Goal: Information Seeking & Learning: Learn about a topic

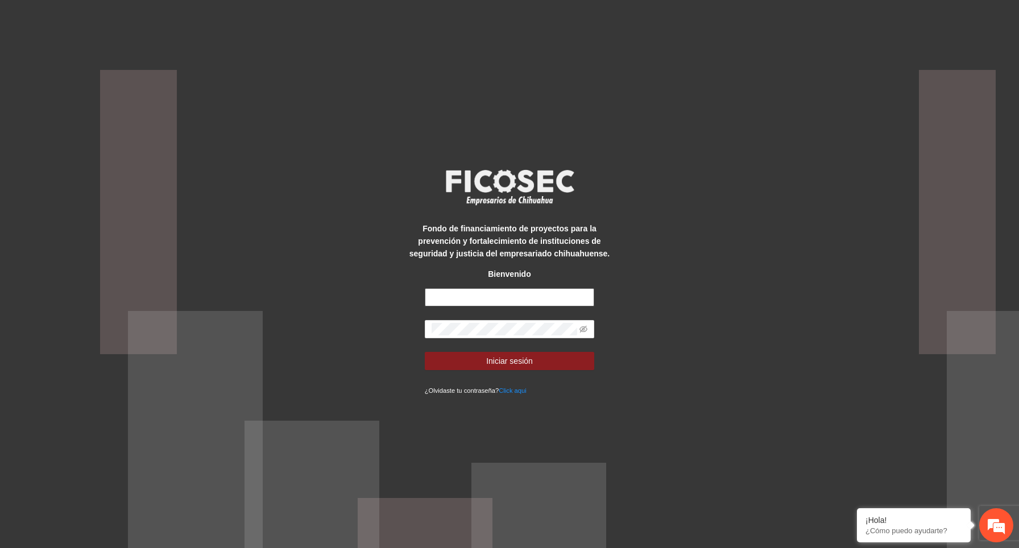
click at [455, 302] on input "text" at bounding box center [510, 297] width 170 height 18
type input "**********"
click at [579, 297] on input "**********" at bounding box center [510, 297] width 170 height 18
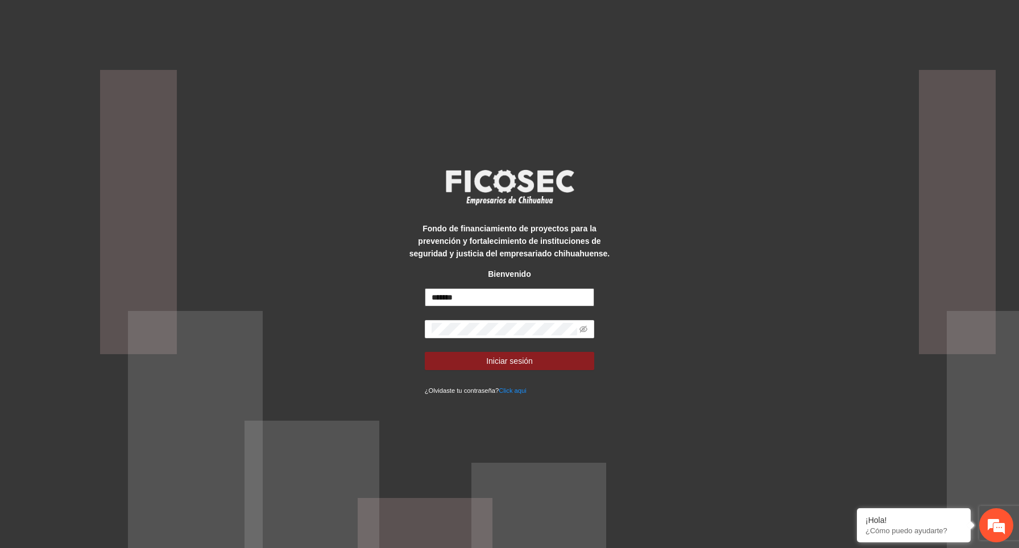
type input "*******"
click at [733, 342] on div "Fondo de financiamiento de proyectos para la prevención y fortalecimiento de in…" at bounding box center [509, 274] width 1019 height 548
click at [501, 304] on input "*******" at bounding box center [510, 297] width 170 height 18
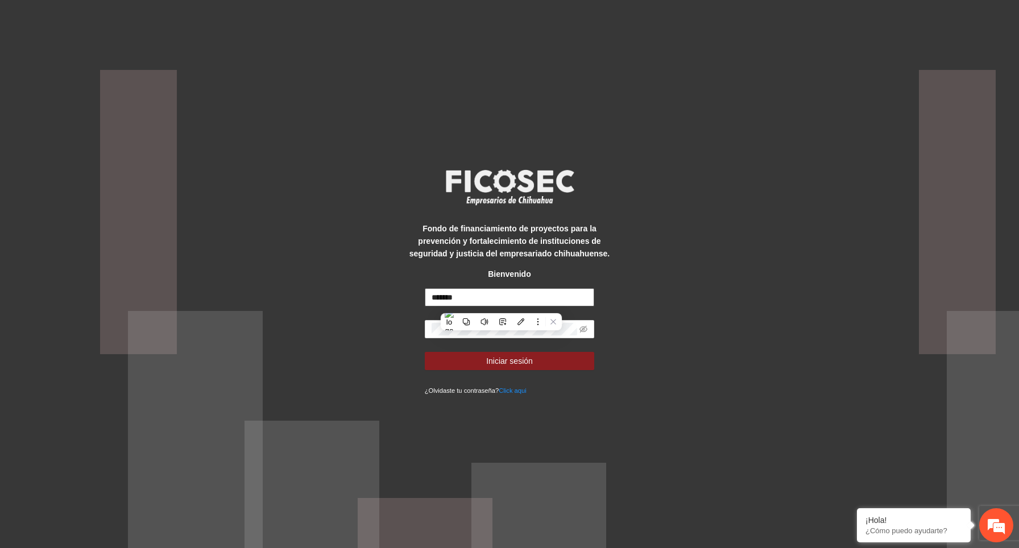
click at [490, 299] on input "*******" at bounding box center [510, 297] width 170 height 18
type input "**********"
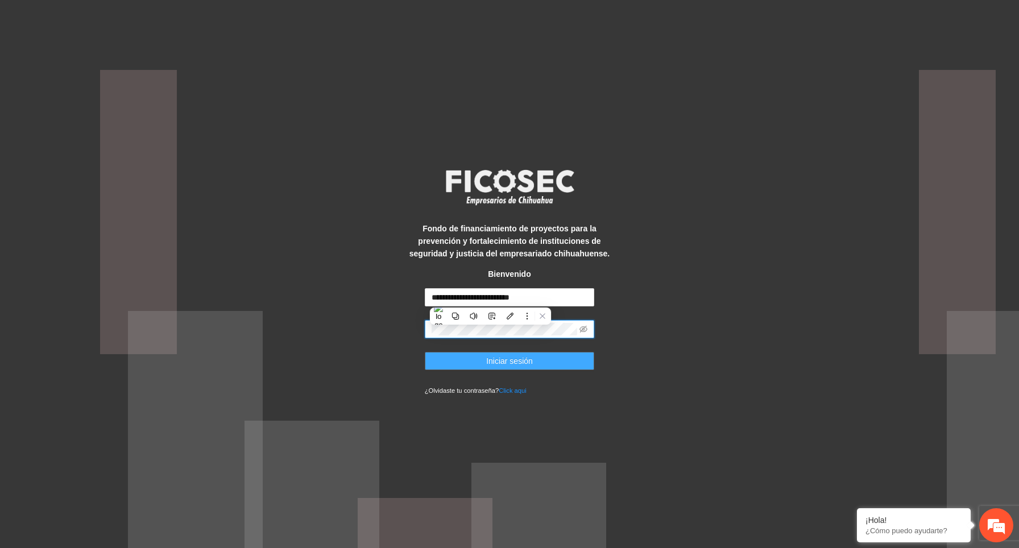
click at [530, 360] on span "Iniciar sesión" at bounding box center [509, 361] width 47 height 13
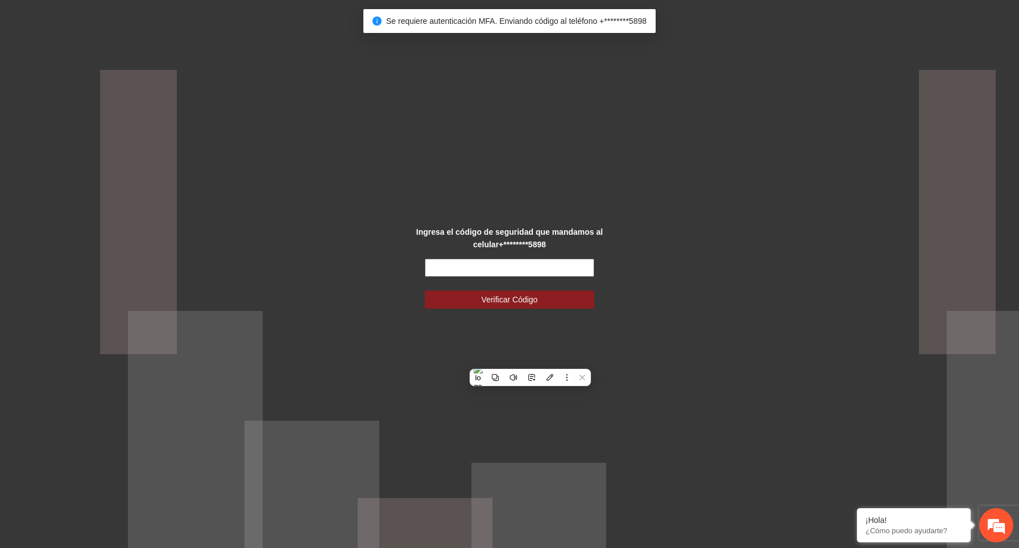
click at [551, 267] on input "text" at bounding box center [510, 268] width 170 height 18
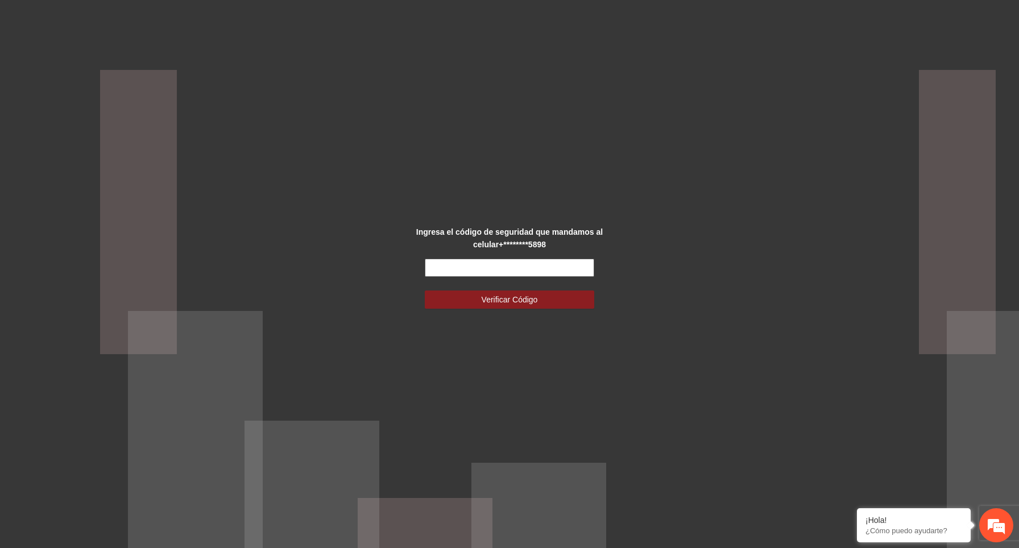
click at [553, 270] on input "text" at bounding box center [510, 268] width 170 height 18
type input "******"
click at [570, 295] on button "Verificar Código" at bounding box center [510, 300] width 170 height 18
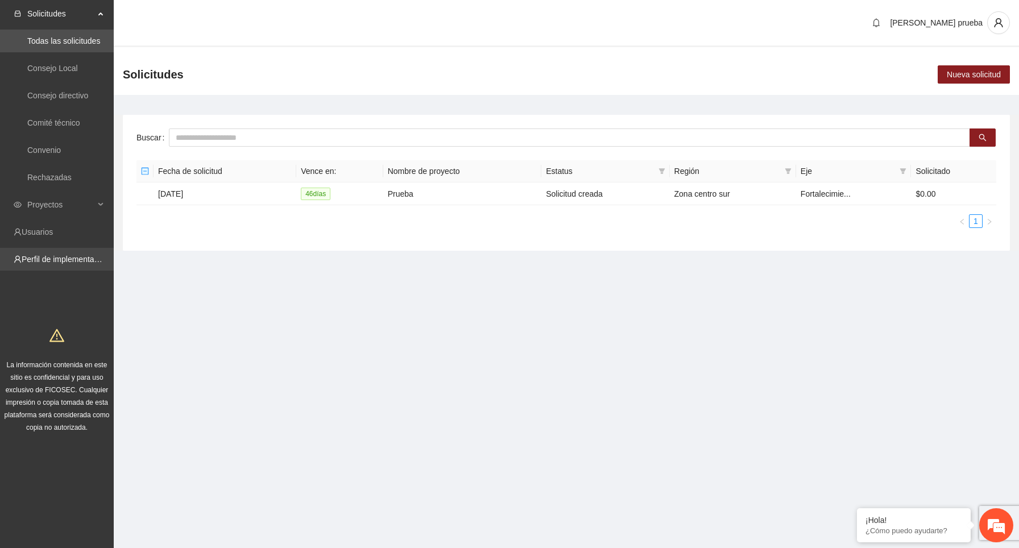
click at [70, 258] on link "Perfil de implementadora" at bounding box center [66, 259] width 89 height 9
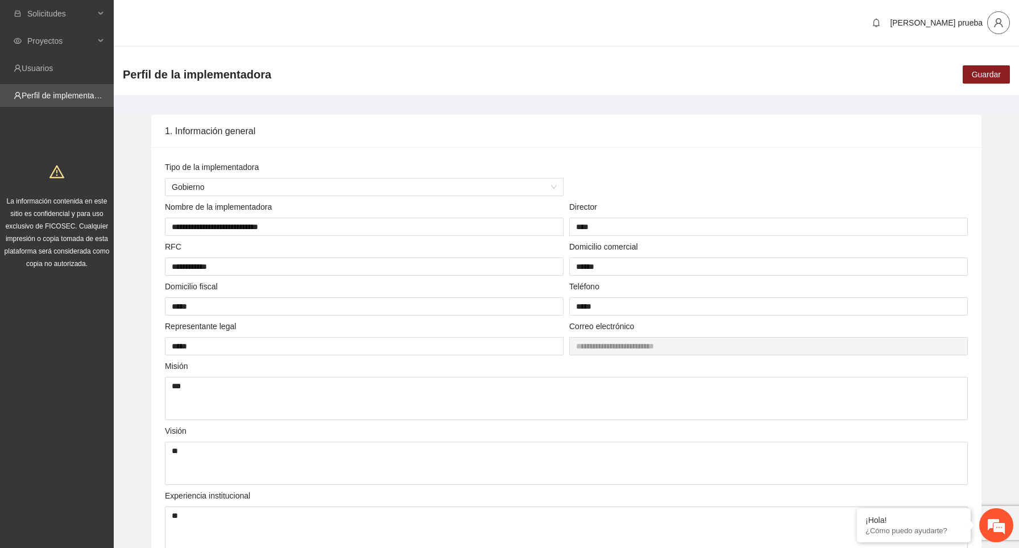
click at [997, 25] on icon "user" at bounding box center [998, 23] width 10 height 10
click at [953, 67] on span "Cerrar sesión" at bounding box center [966, 66] width 72 height 13
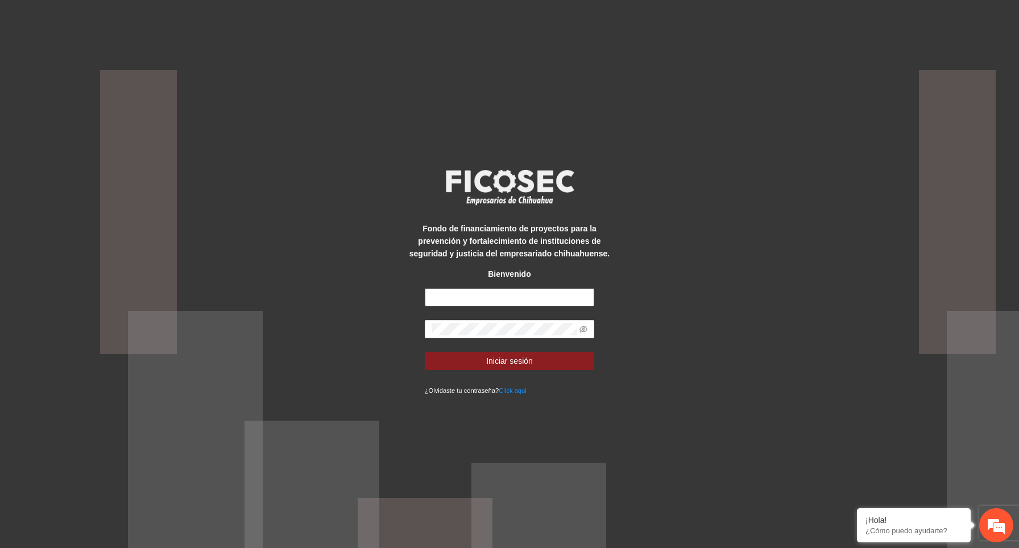
type input "**********"
click at [542, 370] on form "**********" at bounding box center [510, 342] width 170 height 108
click at [546, 358] on button "Iniciar sesión" at bounding box center [510, 361] width 170 height 18
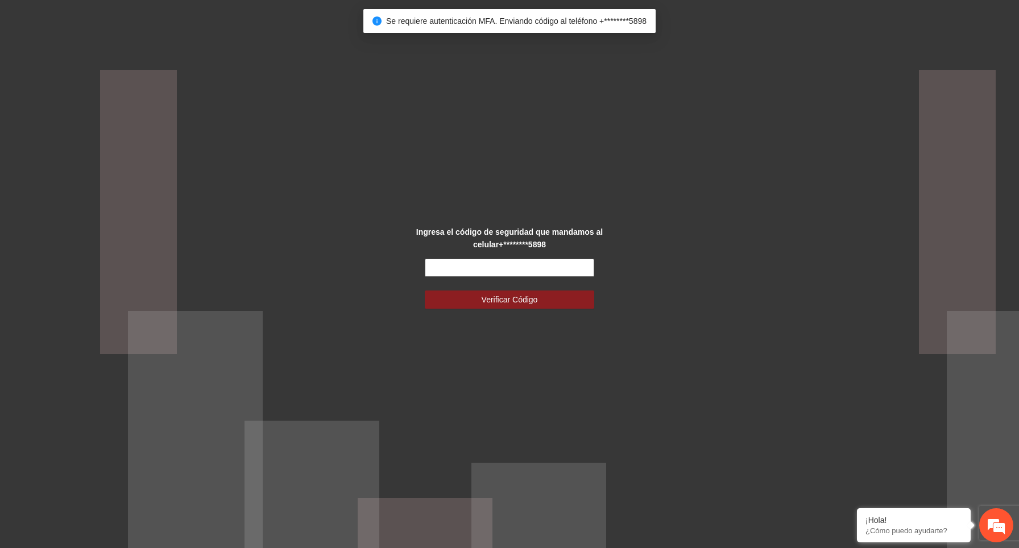
click at [557, 263] on input "text" at bounding box center [510, 268] width 170 height 18
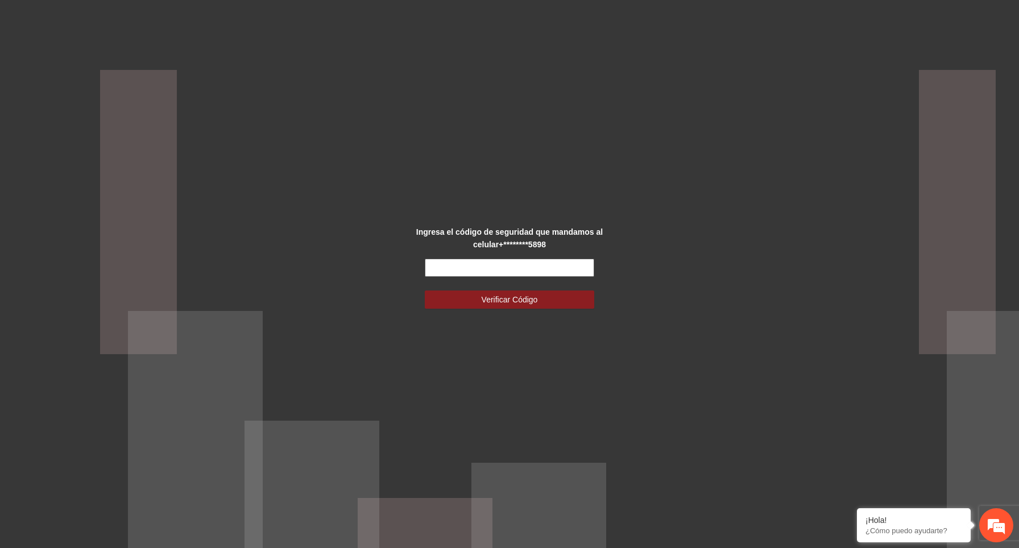
click at [557, 263] on input "text" at bounding box center [510, 268] width 170 height 18
type input "******"
click at [425, 291] on button "Verificar Código" at bounding box center [510, 300] width 170 height 18
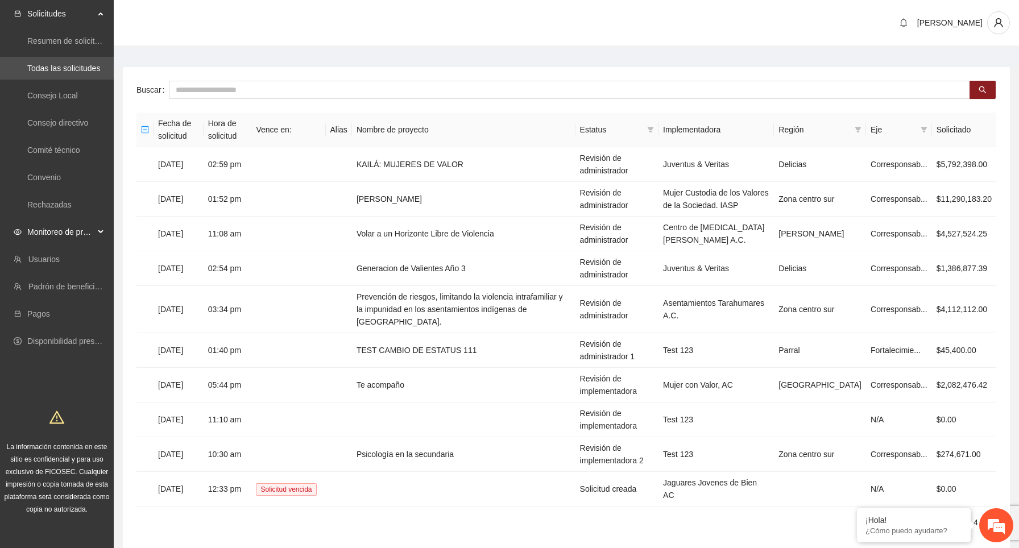
click at [103, 231] on div "Monitoreo de proyectos" at bounding box center [57, 232] width 114 height 23
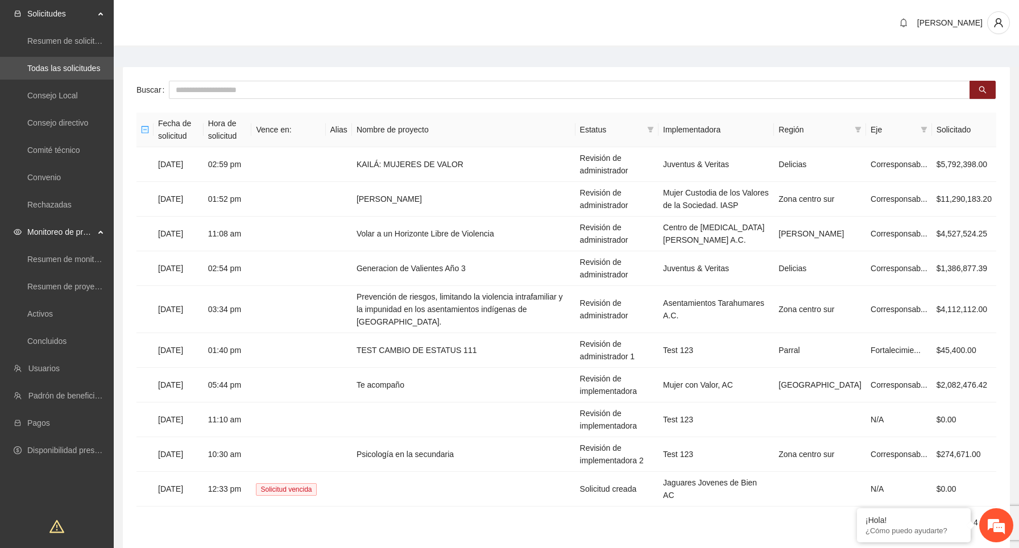
click at [103, 231] on div "Monitoreo de proyectos" at bounding box center [57, 232] width 114 height 23
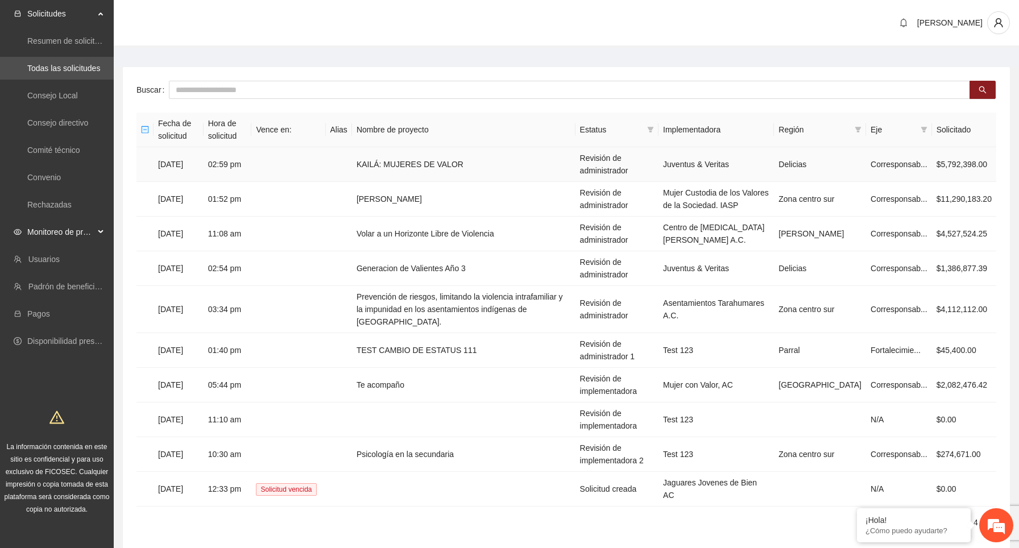
click at [252, 171] on td "02:59 pm" at bounding box center [228, 164] width 48 height 35
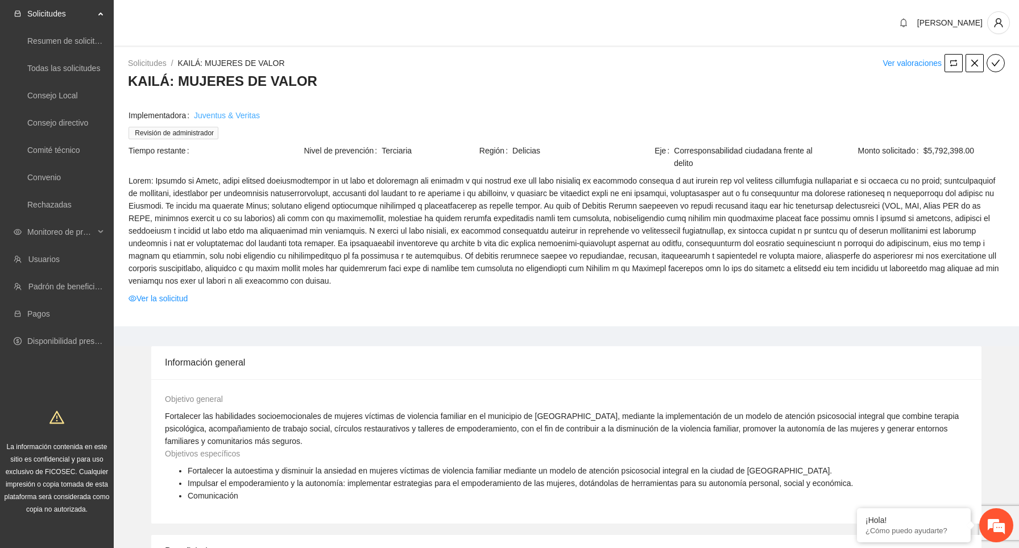
click at [242, 118] on link "Juventus & Veritas" at bounding box center [227, 115] width 66 height 13
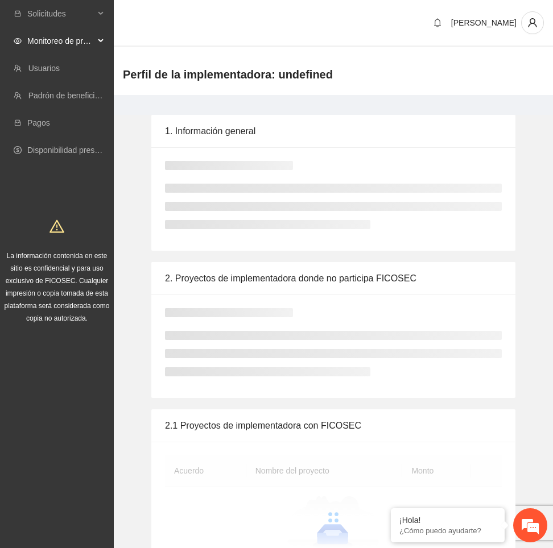
click at [84, 39] on span "Monitoreo de proyectos" at bounding box center [60, 41] width 67 height 23
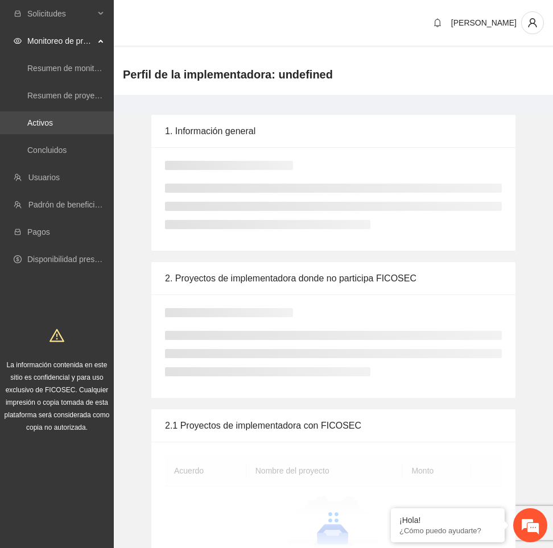
click at [45, 118] on link "Activos" at bounding box center [40, 122] width 26 height 9
click at [53, 127] on link "Activos" at bounding box center [40, 122] width 26 height 9
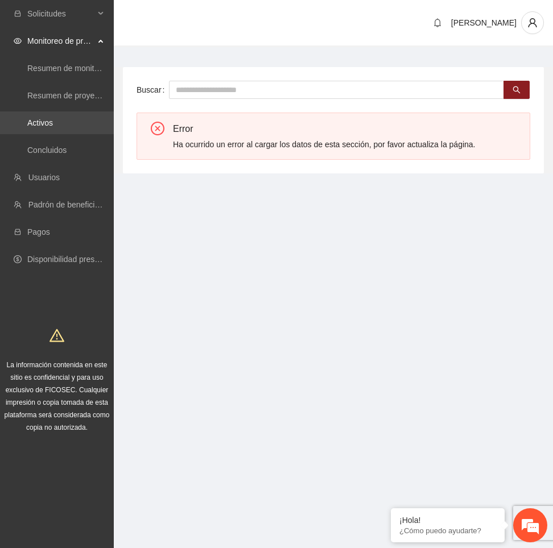
click at [53, 126] on link "Activos" at bounding box center [40, 122] width 26 height 9
click at [445, 287] on section "Solicitudes Monitoreo de proyectos Resumen de monitoreo Resumen de proyectos ap…" at bounding box center [276, 274] width 553 height 548
click at [55, 154] on link "Concluidos" at bounding box center [46, 150] width 39 height 9
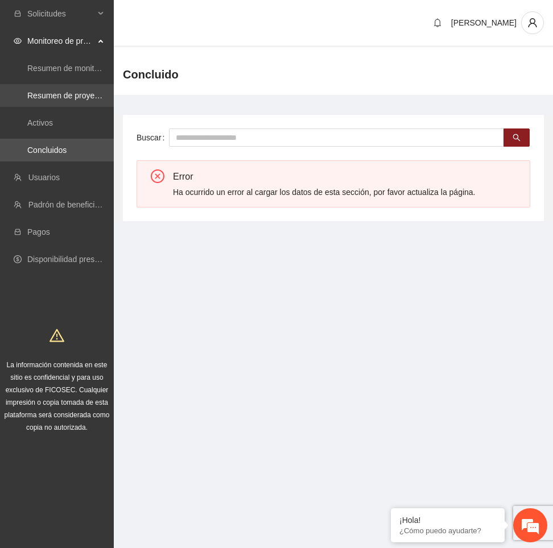
click at [82, 94] on link "Resumen de proyectos aprobados" at bounding box center [88, 95] width 122 height 9
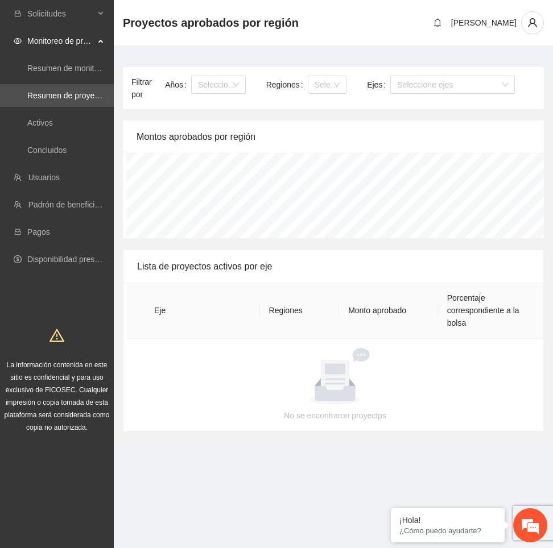
click at [99, 44] on div "Monitoreo de proyectos" at bounding box center [57, 41] width 114 height 23
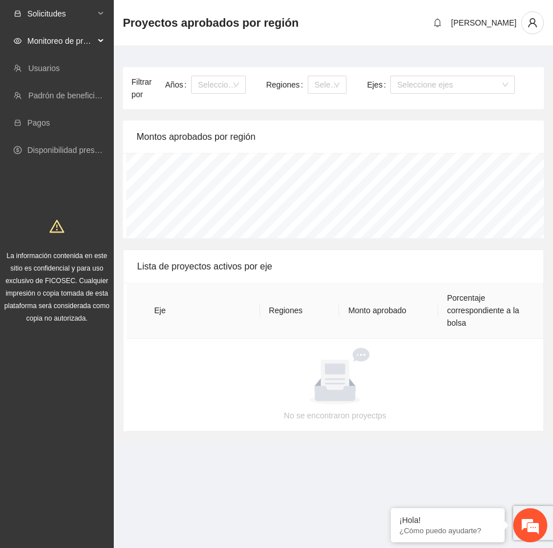
click at [93, 19] on span "Solicitudes" at bounding box center [60, 13] width 67 height 23
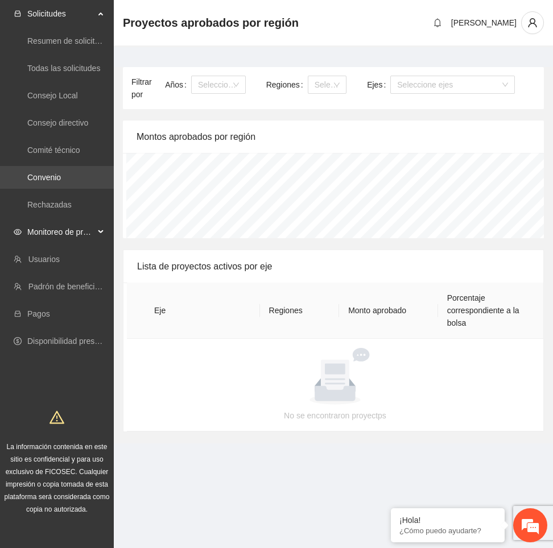
click at [55, 177] on link "Convenio" at bounding box center [44, 177] width 34 height 9
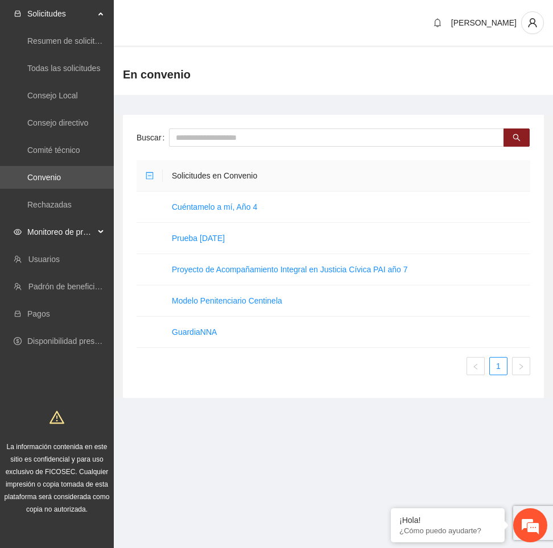
click at [87, 234] on span "Monitoreo de proyectos" at bounding box center [60, 232] width 67 height 23
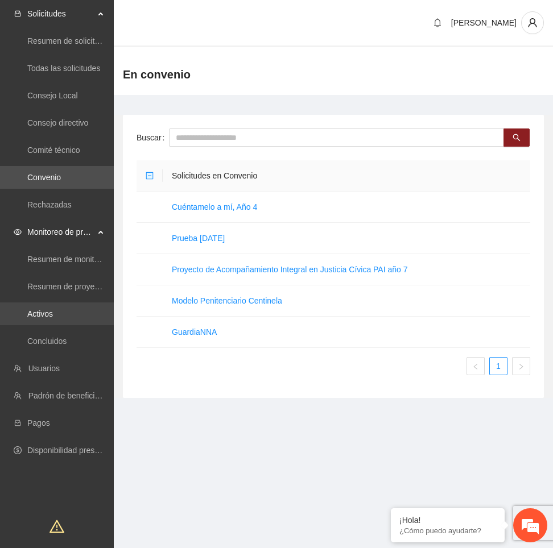
click at [53, 317] on link "Activos" at bounding box center [40, 313] width 26 height 9
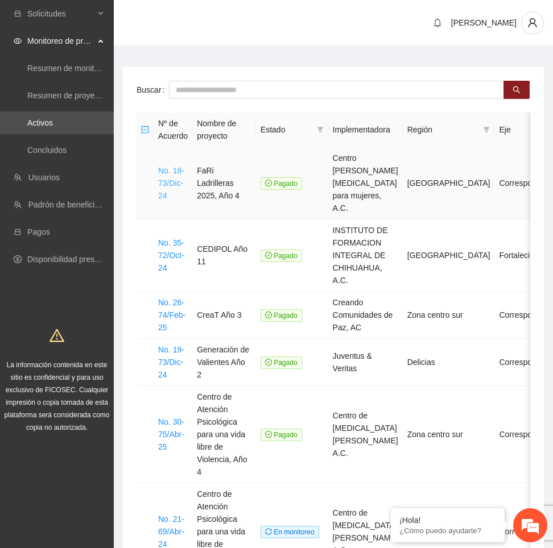
click at [171, 173] on link "No. 18-73/Dic-24" at bounding box center [171, 183] width 26 height 34
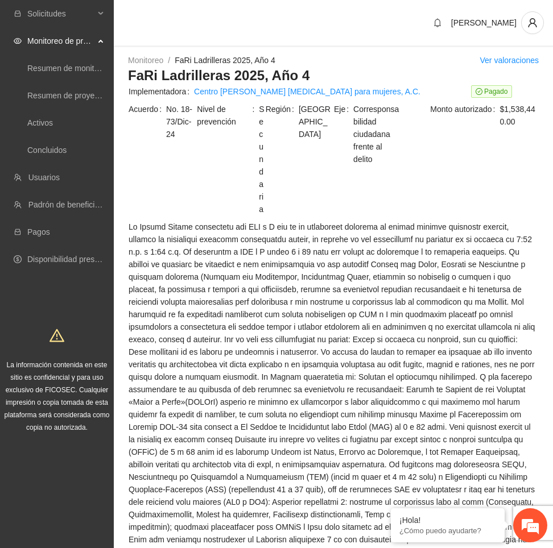
click at [243, 93] on link "Centro Joshua orientación para mujeres, A.C." at bounding box center [307, 91] width 226 height 13
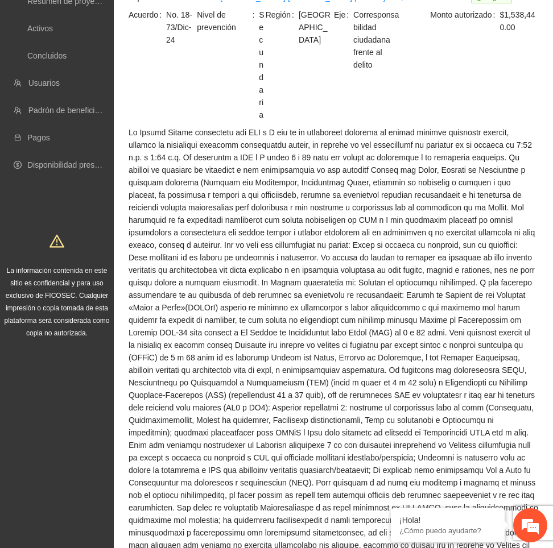
scroll to position [97, 0]
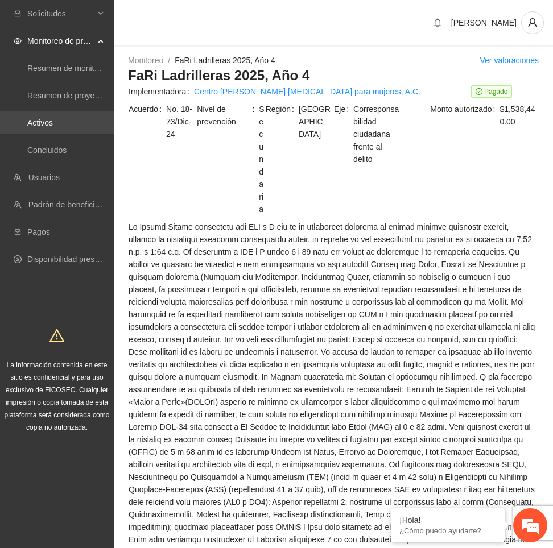
click at [53, 119] on link "Activos" at bounding box center [40, 122] width 26 height 9
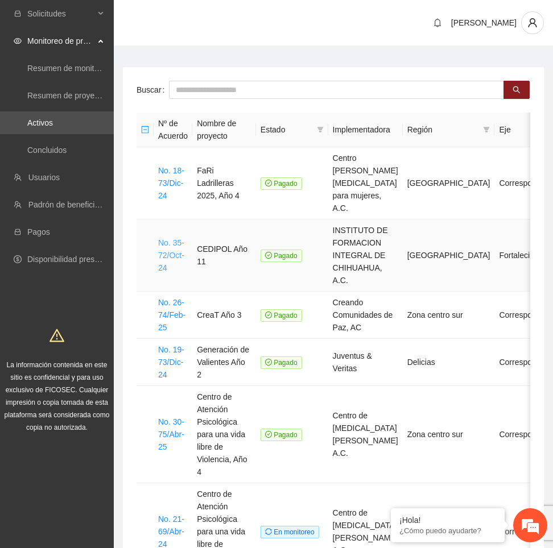
click at [169, 238] on link "No. 35-72/Oct-24" at bounding box center [171, 255] width 26 height 34
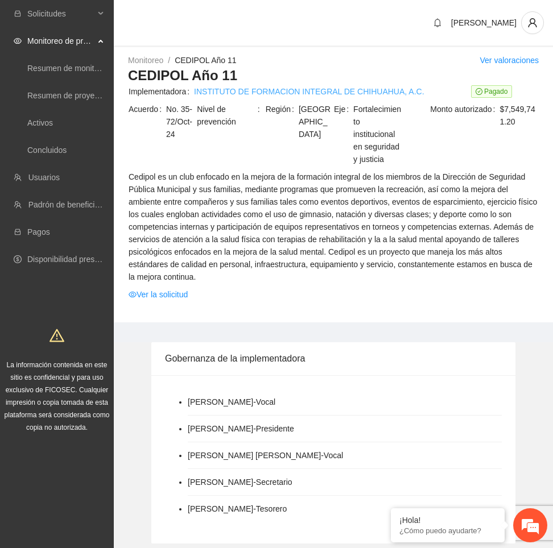
click at [230, 93] on link "INSTITUTO DE FORMACION INTEGRAL DE CHIHUAHUA, A.C." at bounding box center [309, 91] width 230 height 13
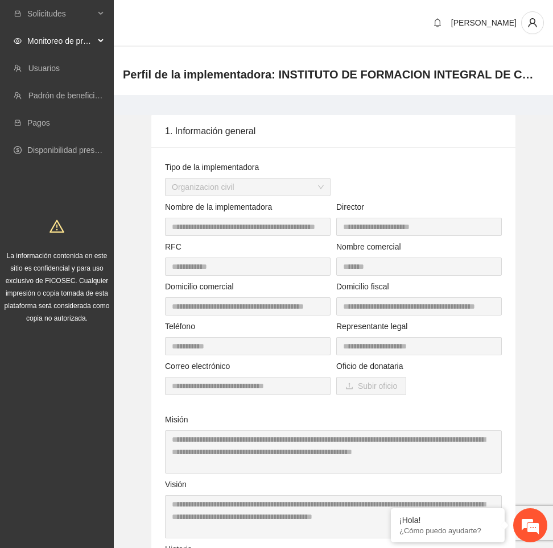
click at [99, 43] on div "Monitoreo de proyectos" at bounding box center [57, 41] width 114 height 23
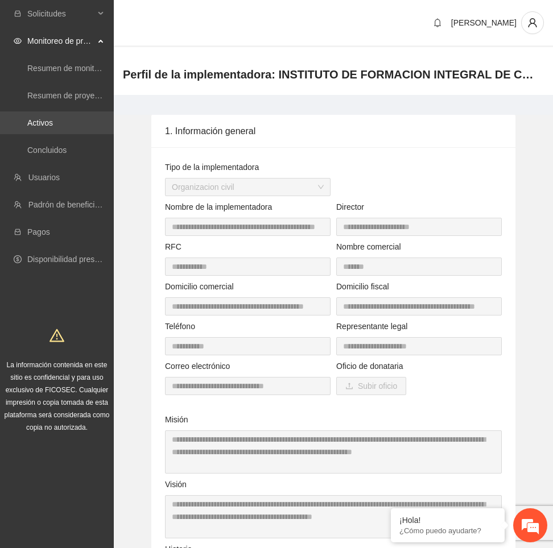
click at [53, 122] on link "Activos" at bounding box center [40, 122] width 26 height 9
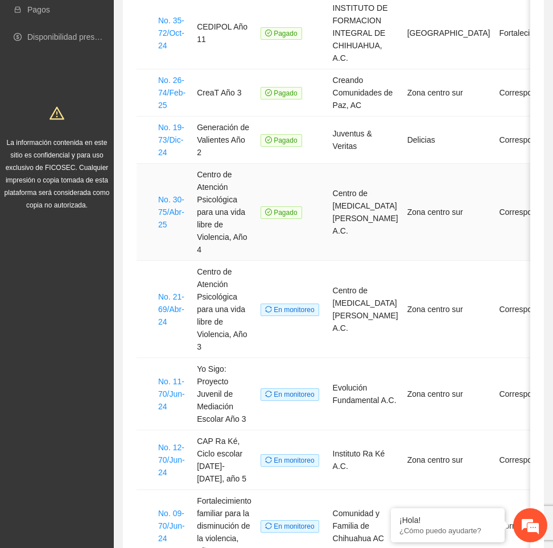
scroll to position [385, 0]
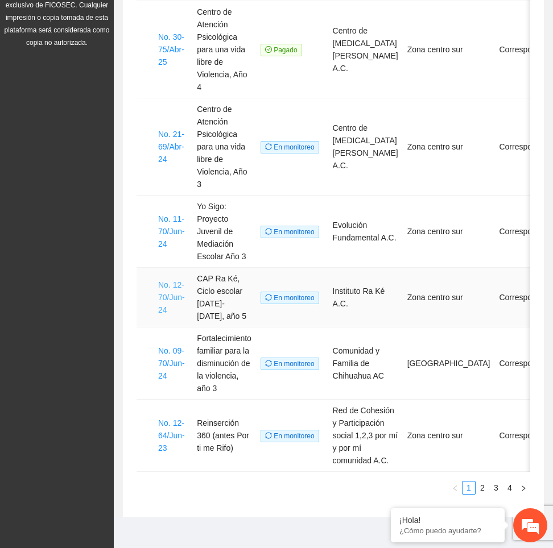
click at [171, 280] on link "No. 12-70/Jun-24" at bounding box center [171, 297] width 27 height 34
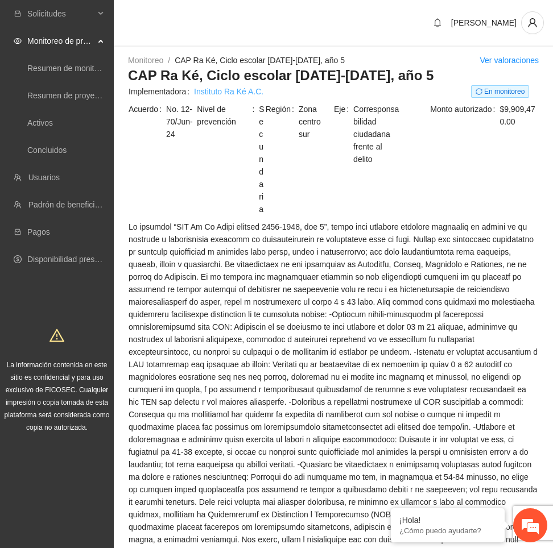
click at [239, 93] on link "Instituto Ra Ké A.C." at bounding box center [228, 91] width 69 height 13
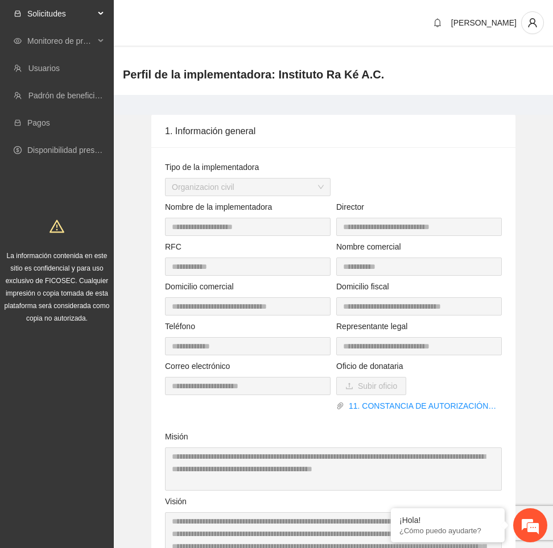
click at [99, 12] on div "Solicitudes" at bounding box center [57, 13] width 114 height 23
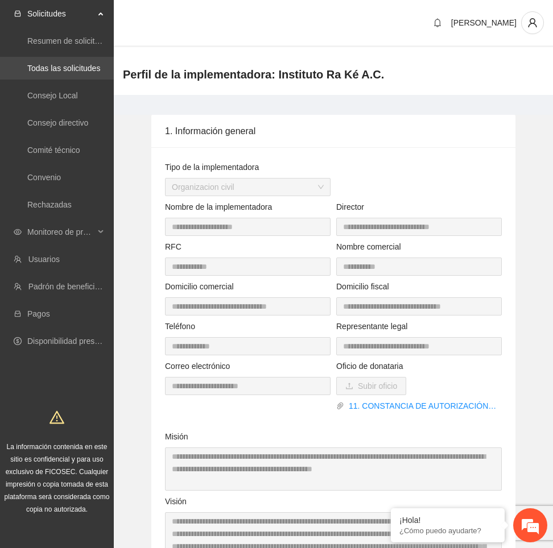
click at [83, 70] on link "Todas las solicitudes" at bounding box center [63, 68] width 73 height 9
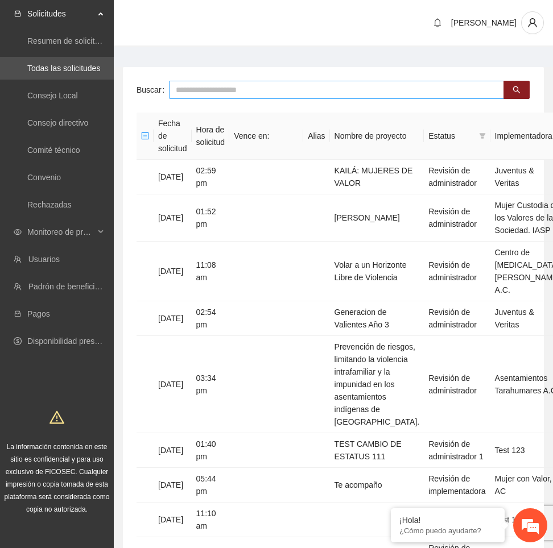
click at [332, 84] on input "text" at bounding box center [336, 90] width 335 height 18
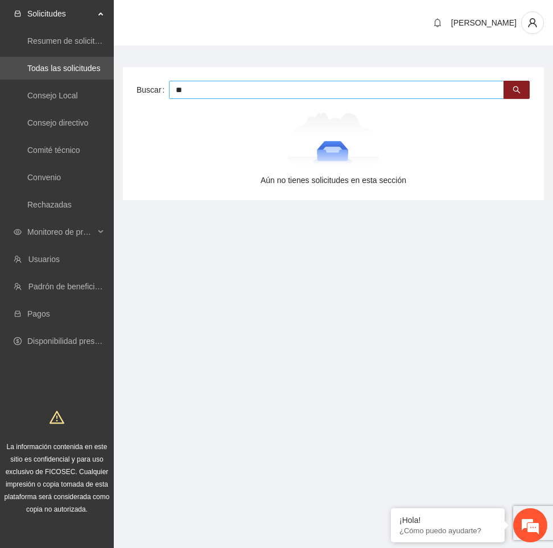
type input "*"
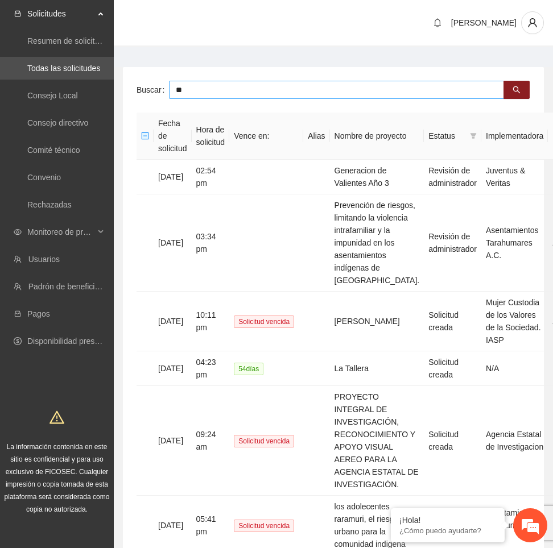
type input "*"
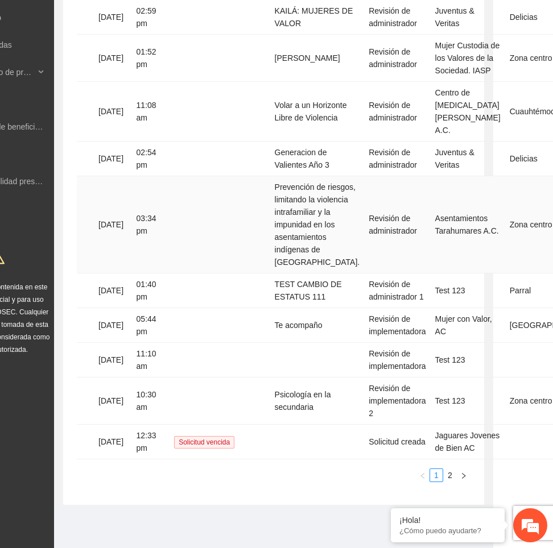
scroll to position [247, 60]
click at [449, 478] on link "2" at bounding box center [449, 475] width 13 height 13
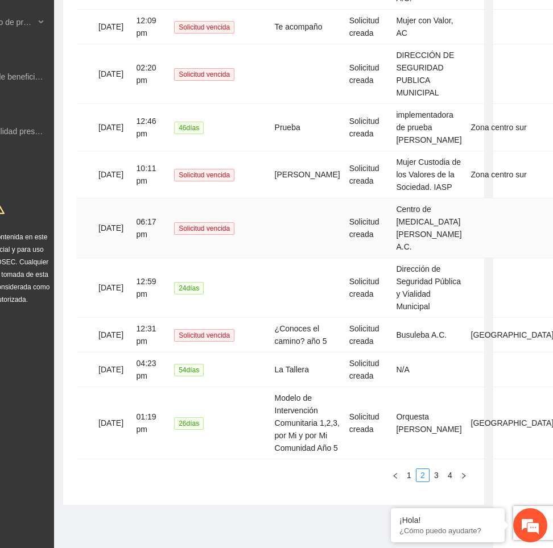
click at [123, 198] on td "31/03/2025" at bounding box center [113, 228] width 38 height 60
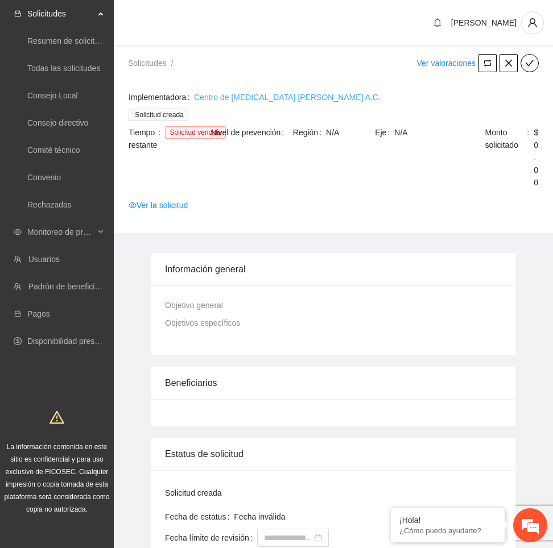
click at [256, 94] on link "Centro de Intervención en Crisis Alma Calma A.C." at bounding box center [287, 97] width 186 height 13
